Goal: Information Seeking & Learning: Learn about a topic

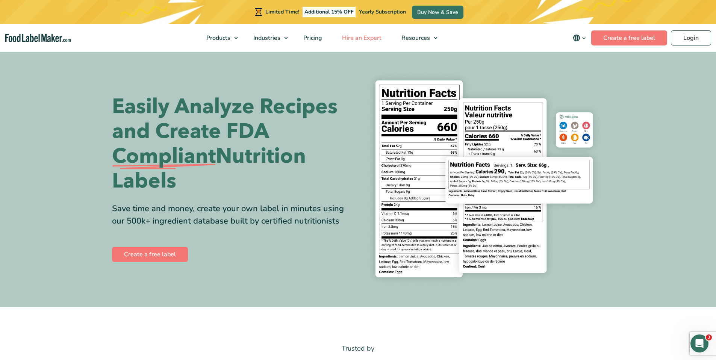
click at [353, 33] on link "Hire an Expert" at bounding box center [360, 38] width 57 height 28
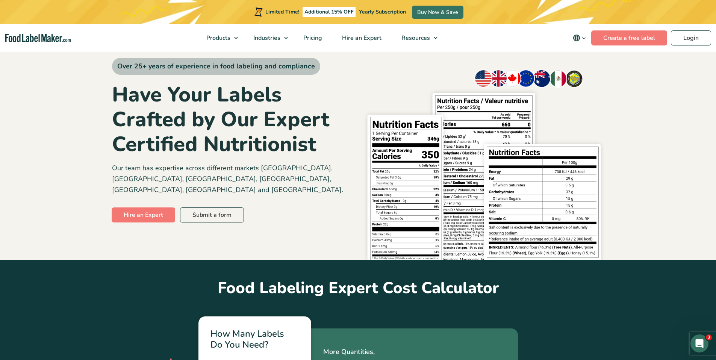
scroll to position [36, 0]
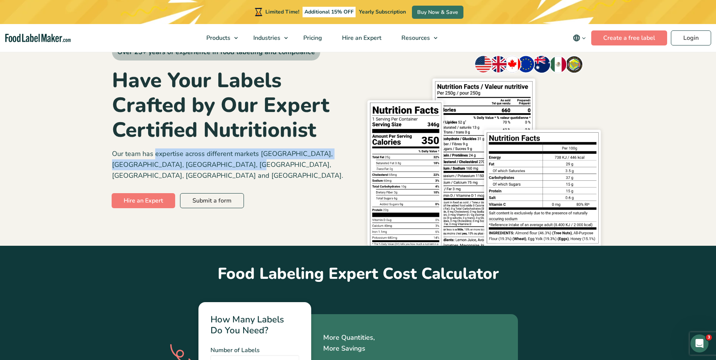
drag, startPoint x: 204, startPoint y: 166, endPoint x: 154, endPoint y: 159, distance: 50.5
click at [154, 159] on p "Our team has expertise across different markets USA, Canada, UK, Mexico, EU, Au…" at bounding box center [232, 164] width 240 height 32
copy p "expertise across different markets USA, Canada, UK, Mexico, EU, Australia and t…"
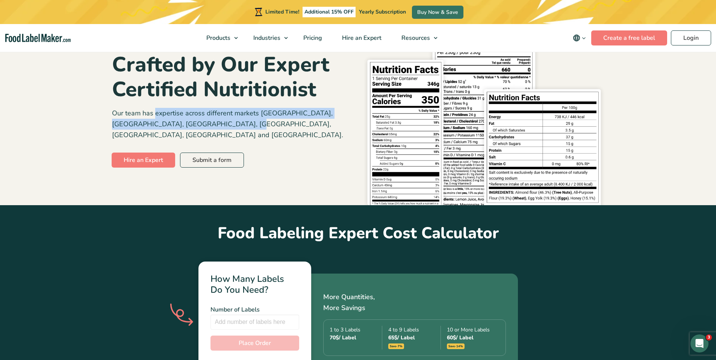
scroll to position [0, 0]
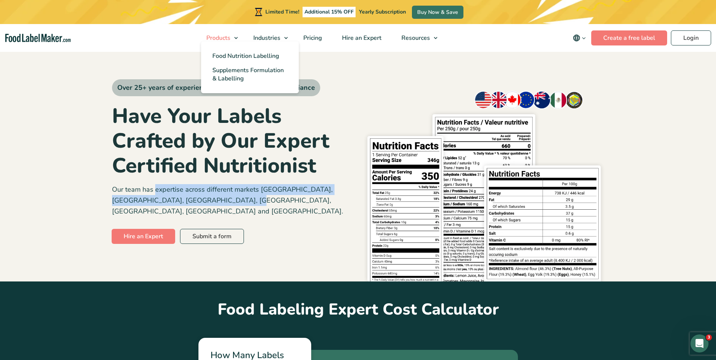
click at [217, 41] on span "Products" at bounding box center [217, 38] width 27 height 8
click at [237, 52] on span "Food Nutrition Labelling" at bounding box center [245, 56] width 67 height 8
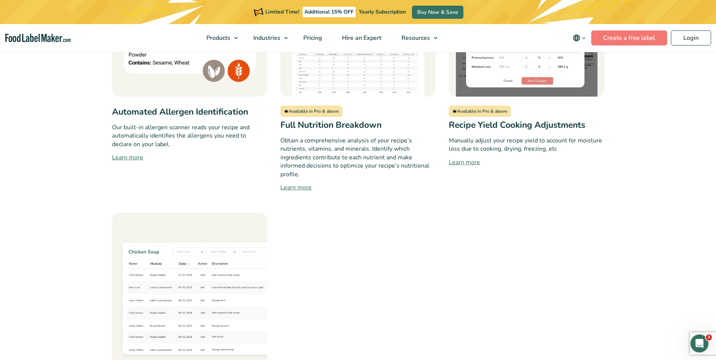
scroll to position [763, 0]
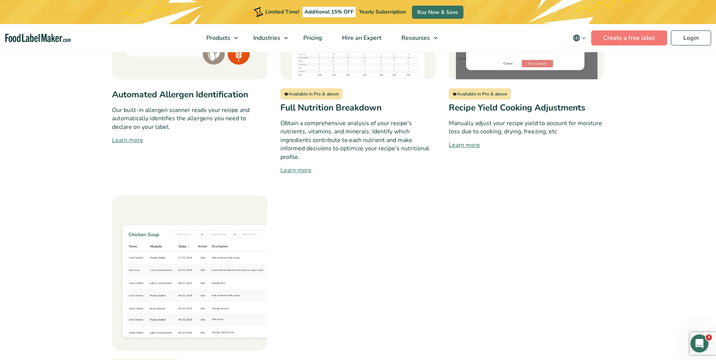
click at [471, 141] on link "Learn more" at bounding box center [526, 145] width 155 height 9
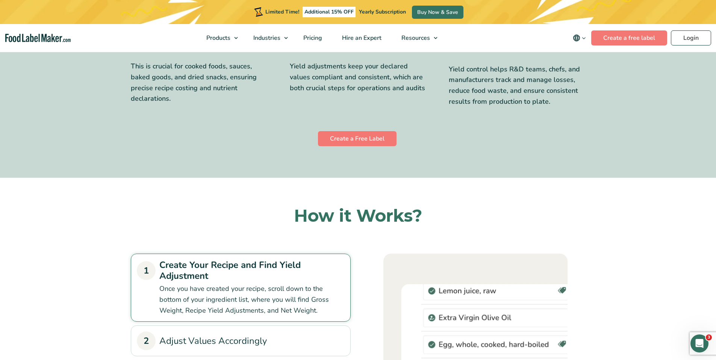
scroll to position [320, 0]
